Goal: Task Accomplishment & Management: Manage account settings

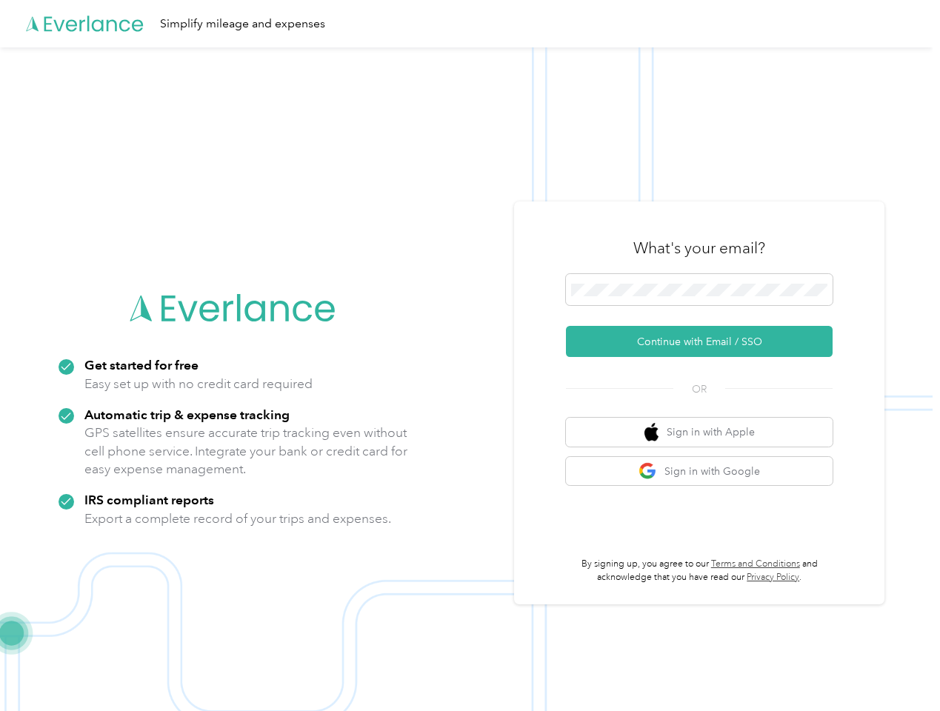
click at [469, 355] on img at bounding box center [466, 402] width 932 height 711
click at [469, 24] on div "Simplify mileage and expenses" at bounding box center [466, 23] width 932 height 47
click at [705, 341] on button "Continue with Email / SSO" at bounding box center [699, 341] width 267 height 31
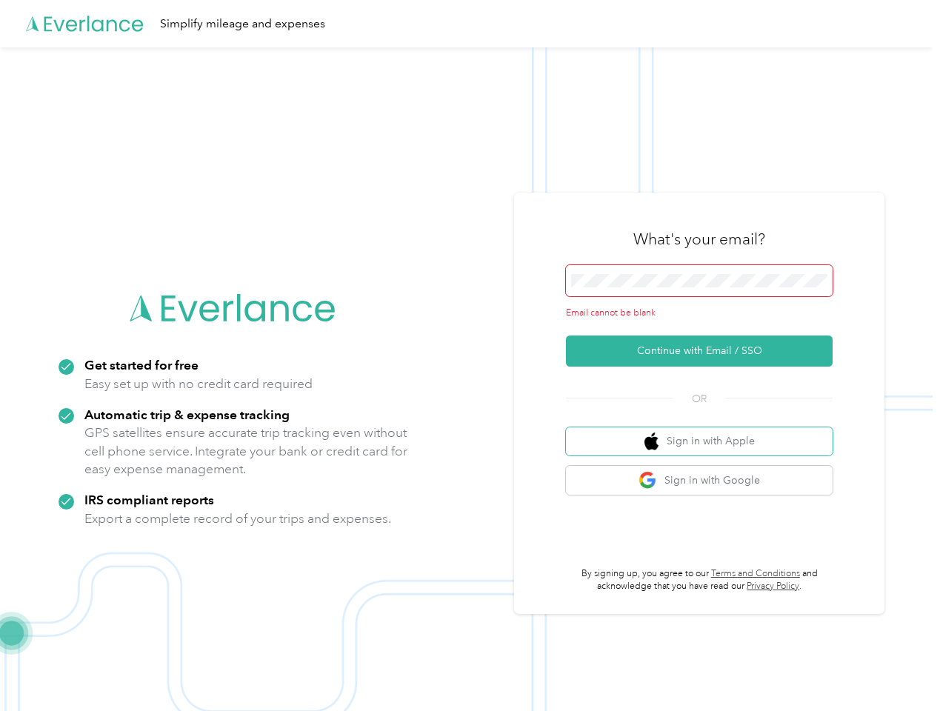
click at [705, 432] on button "Sign in with Apple" at bounding box center [699, 441] width 267 height 29
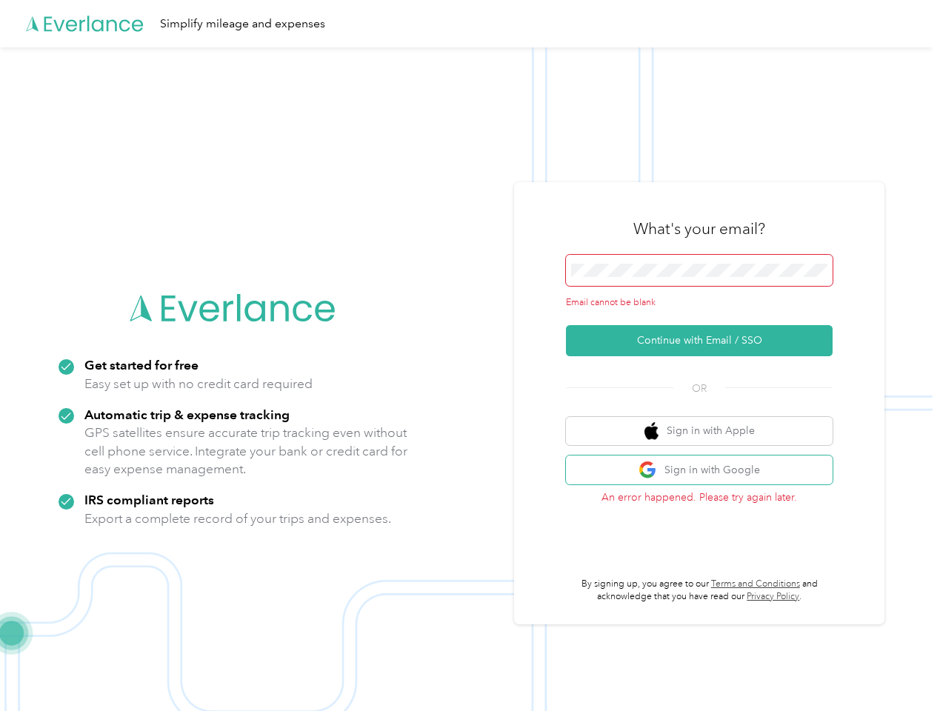
click at [705, 471] on button "Sign in with Google" at bounding box center [699, 469] width 267 height 29
